Goal: Information Seeking & Learning: Learn about a topic

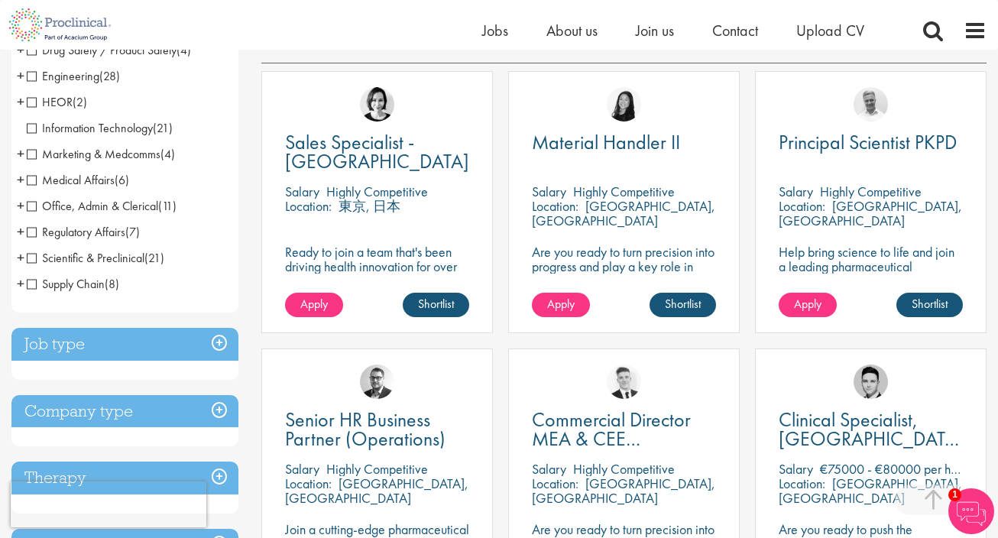
scroll to position [302, 0]
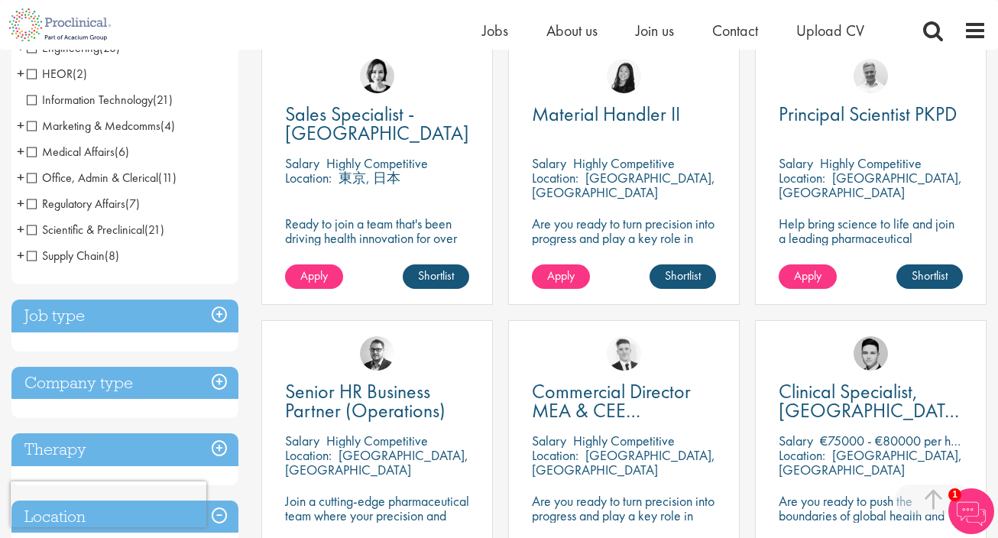
click at [34, 99] on span "Information Technology" at bounding box center [90, 100] width 126 height 16
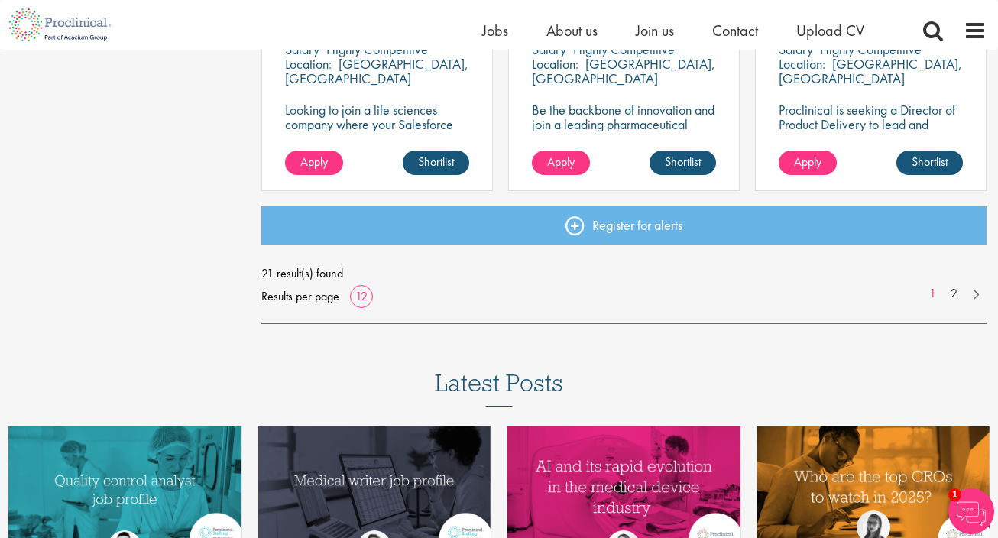
scroll to position [1252, 0]
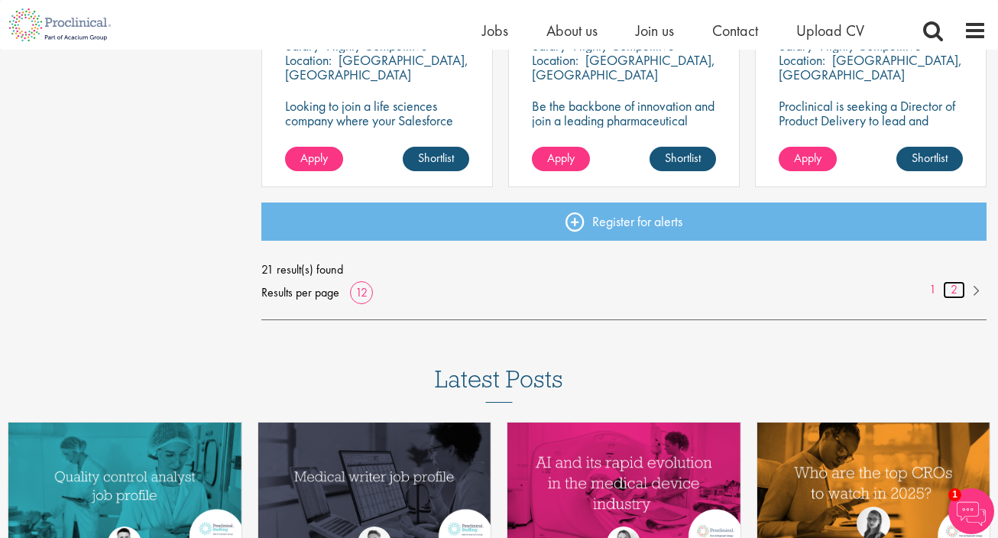
click at [954, 290] on link "2" at bounding box center [954, 290] width 22 height 18
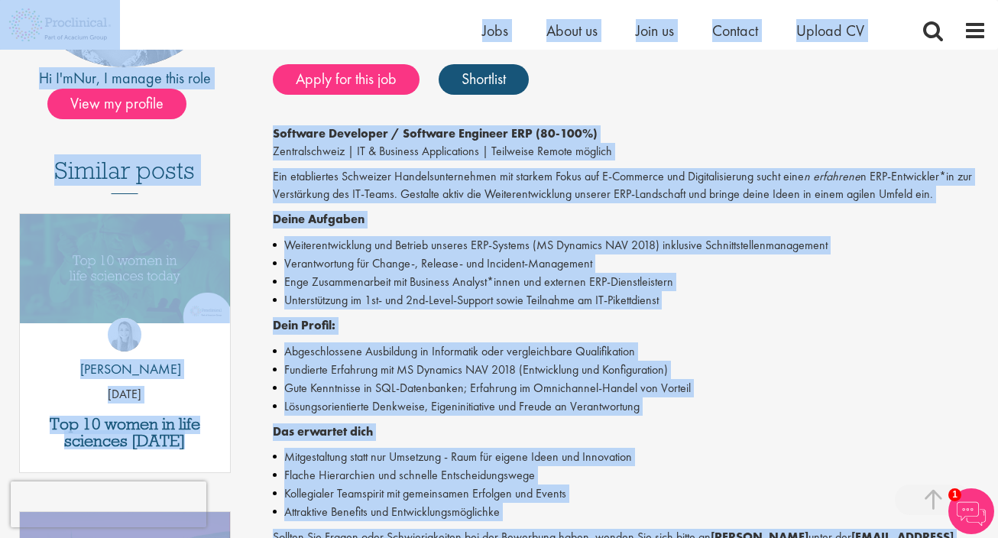
scroll to position [262, 0]
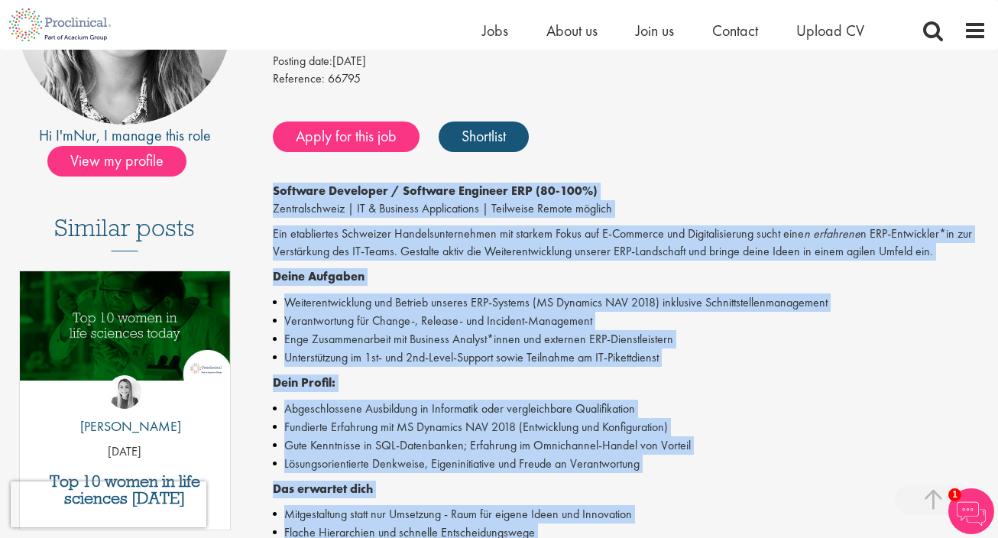
drag, startPoint x: 643, startPoint y: 164, endPoint x: 270, endPoint y: 189, distance: 372.9
click at [270, 189] on div "Software Developer Navision Salary: Swiss Franc100000.00 - Swiss Franc110000.00…" at bounding box center [624, 403] width 749 height 989
copy div "Software Developer / Software Engineer ERP (80-100%) Zentralschweiz | IT & Busi…"
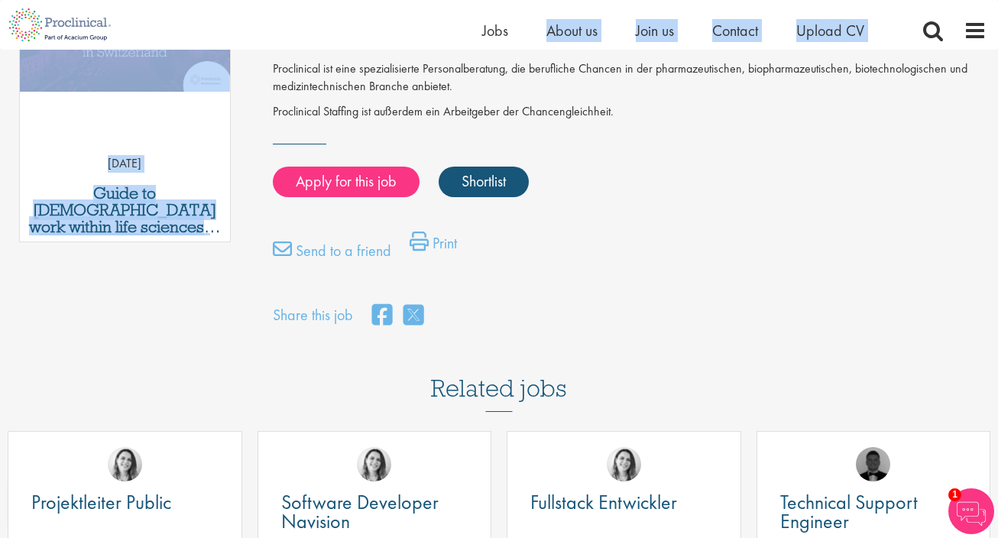
scroll to position [843, 0]
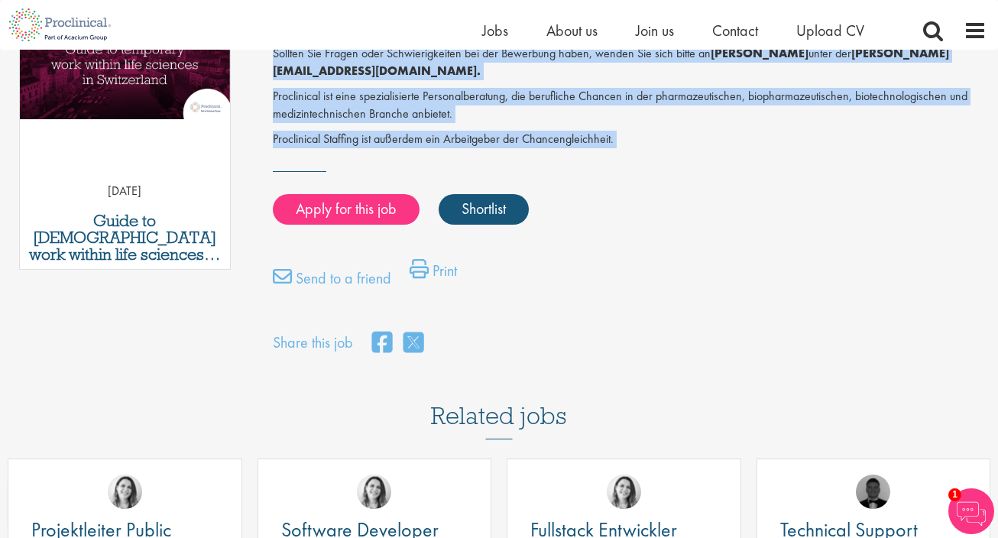
drag, startPoint x: 272, startPoint y: 169, endPoint x: 633, endPoint y: 170, distance: 361.4
copy div "Proclinical Staffing hat sich mit einem etablierten und wachsenden Schweizer IT…"
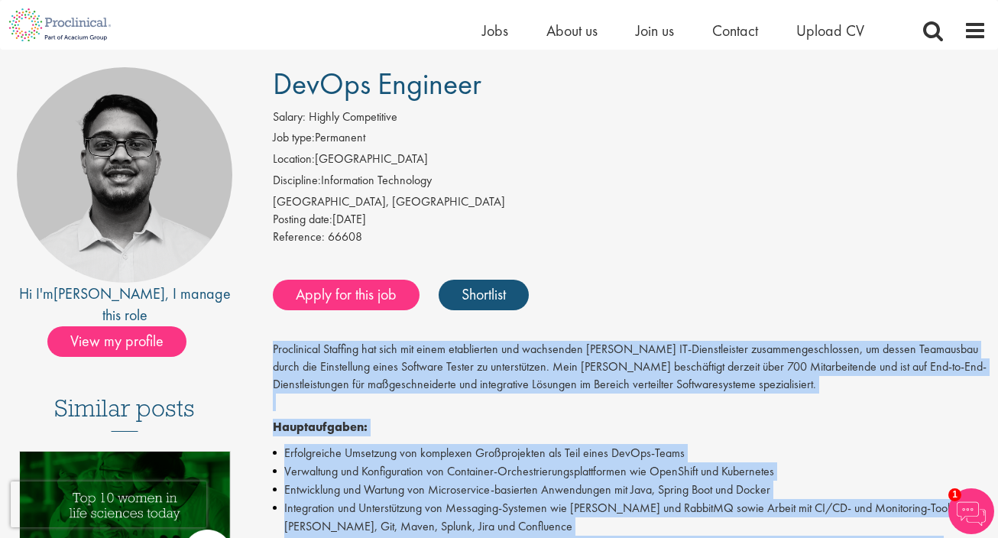
scroll to position [102, 0]
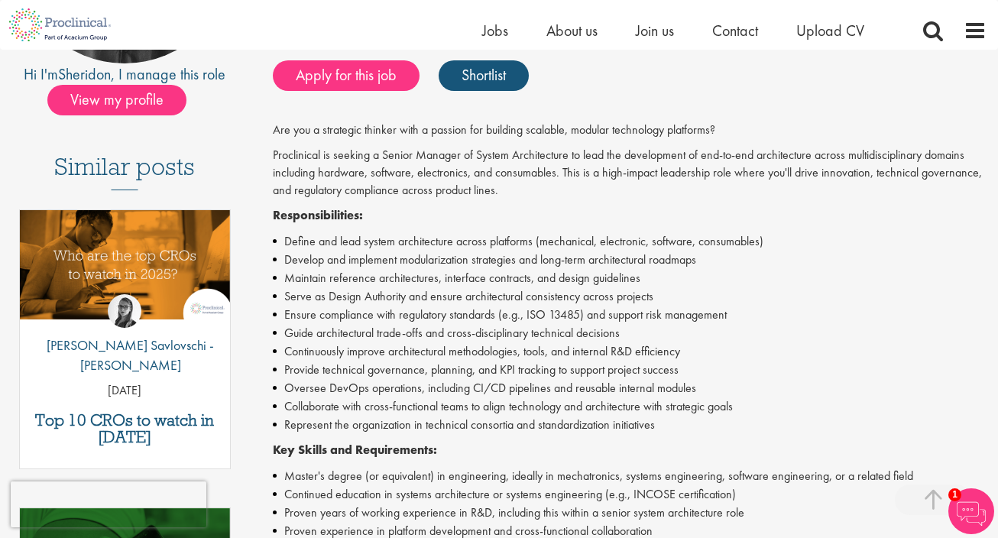
scroll to position [314, 0]
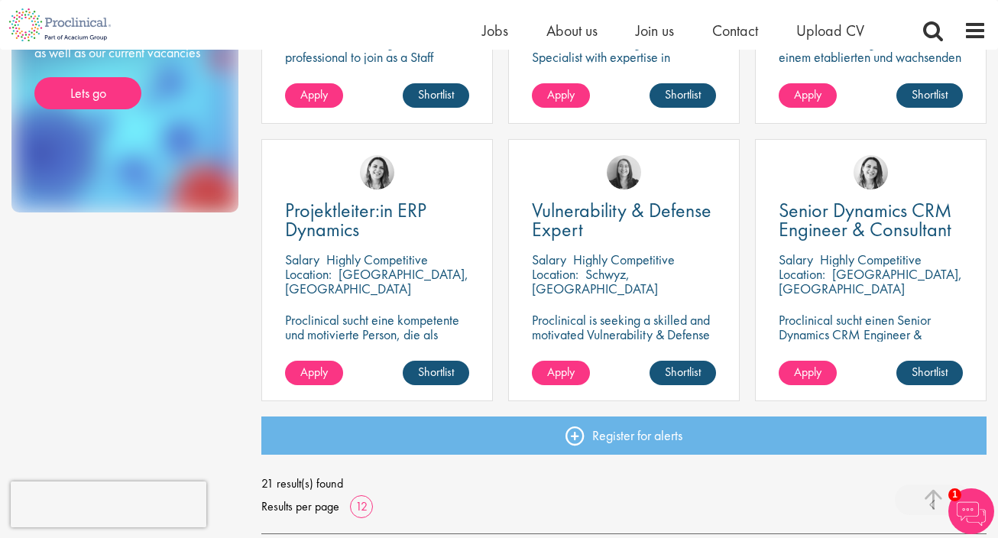
scroll to position [759, 0]
